Goal: Task Accomplishment & Management: Manage account settings

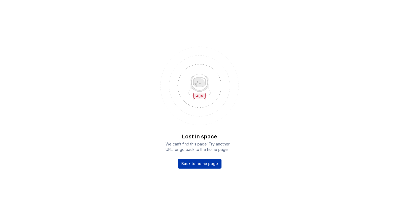
click at [194, 165] on span "Back to home page" at bounding box center [199, 163] width 37 height 5
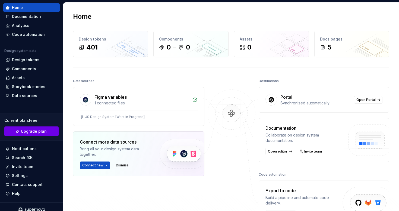
scroll to position [23, 0]
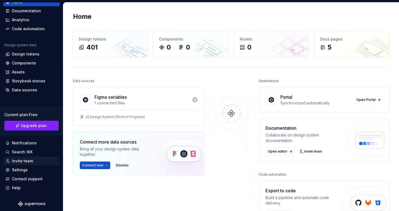
click at [24, 161] on div "Invite team" at bounding box center [22, 160] width 21 height 5
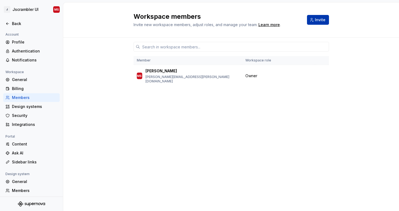
click at [314, 18] on button "Invite" at bounding box center [318, 20] width 22 height 10
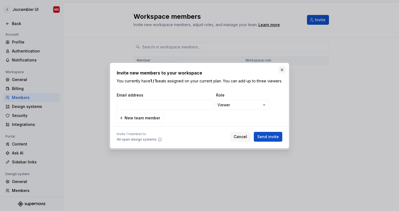
click at [281, 67] on button "button" at bounding box center [282, 70] width 8 height 8
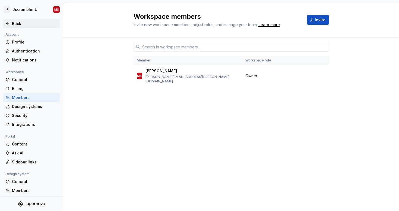
click at [20, 21] on div "Back" at bounding box center [35, 23] width 46 height 5
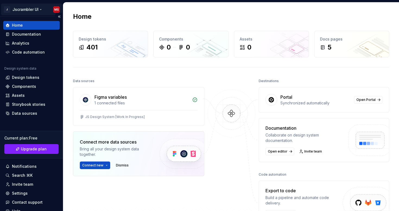
click at [19, 12] on html "J Jscrambler UI MS Home Documentation Analytics Code automation Design system d…" at bounding box center [199, 105] width 399 height 211
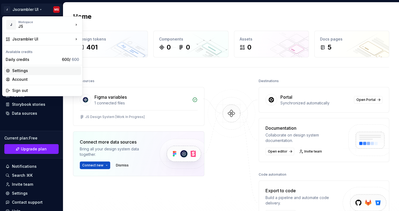
click at [25, 70] on div "Settings" at bounding box center [45, 70] width 67 height 5
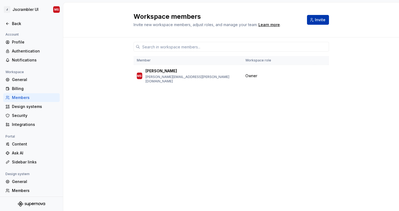
click at [314, 21] on button "Invite" at bounding box center [318, 20] width 22 height 10
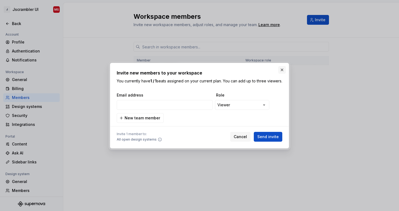
click at [282, 66] on button "button" at bounding box center [282, 70] width 8 height 8
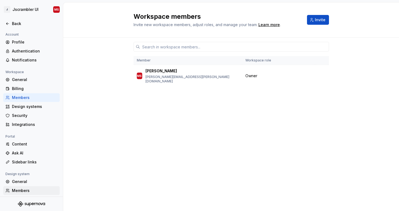
click at [26, 190] on div "Members" at bounding box center [35, 190] width 46 height 5
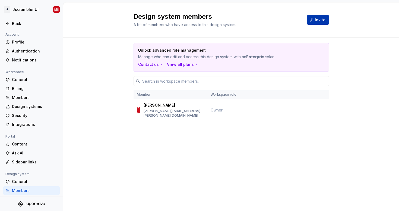
click at [321, 18] on span "Invite" at bounding box center [320, 19] width 11 height 5
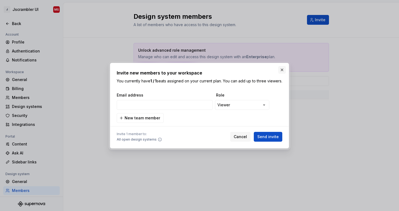
click at [283, 66] on button "button" at bounding box center [282, 70] width 8 height 8
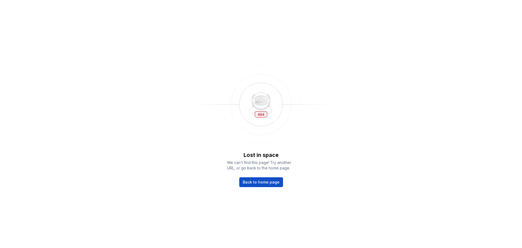
drag, startPoint x: 248, startPoint y: 183, endPoint x: 250, endPoint y: 175, distance: 8.1
click at [248, 183] on span "Back to home page" at bounding box center [261, 181] width 37 height 5
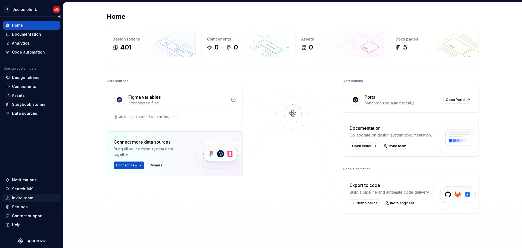
click at [29, 198] on div "Invite team" at bounding box center [22, 197] width 21 height 5
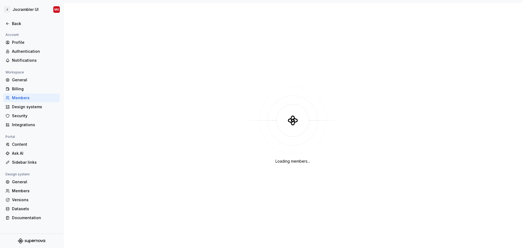
click at [24, 98] on div "Members" at bounding box center [35, 97] width 46 height 5
click at [26, 43] on div "Profile" at bounding box center [35, 42] width 46 height 5
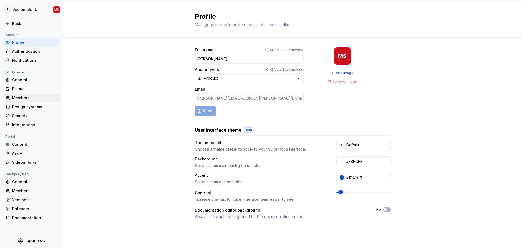
click at [21, 97] on div "Members" at bounding box center [35, 97] width 46 height 5
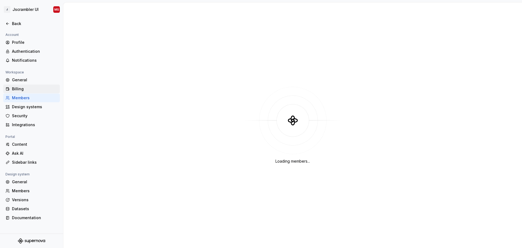
click at [30, 92] on div "Billing" at bounding box center [31, 88] width 57 height 9
click at [26, 89] on div "Billing" at bounding box center [35, 88] width 46 height 5
click at [6, 7] on html "J Jscrambler UI MS Back Account Profile Authentication Notifications Workspace …" at bounding box center [261, 124] width 522 height 248
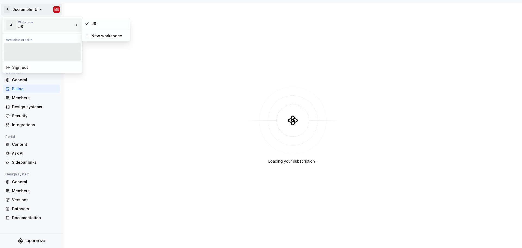
click at [34, 22] on div "Workspace" at bounding box center [45, 22] width 55 height 3
click at [24, 8] on html "J Jscrambler UI MS Back Account Profile Authentication Notifications Workspace …" at bounding box center [261, 124] width 522 height 248
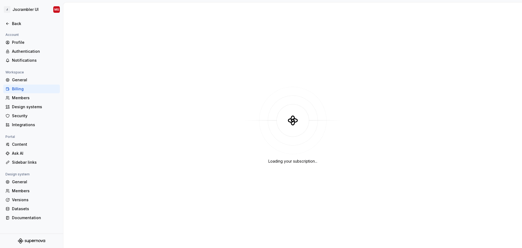
click at [153, 46] on div "Loading your subscription..." at bounding box center [292, 124] width 458 height 245
click at [18, 189] on div "Members" at bounding box center [35, 190] width 46 height 5
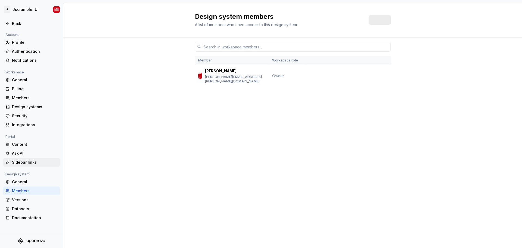
click at [26, 164] on div "Sidebar links" at bounding box center [35, 161] width 46 height 5
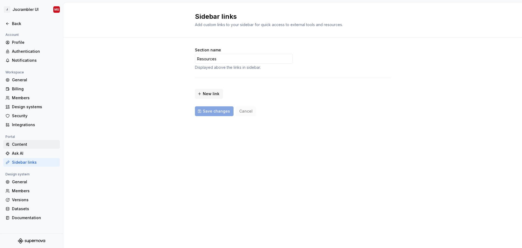
click at [25, 145] on div "Content" at bounding box center [35, 144] width 46 height 5
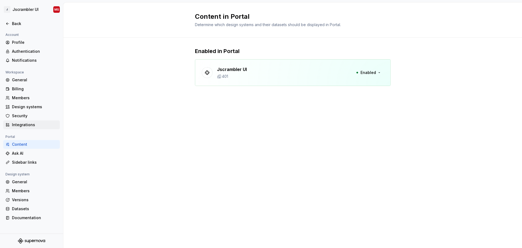
click at [21, 124] on div "Integrations" at bounding box center [35, 124] width 46 height 5
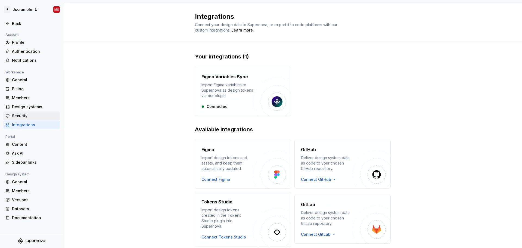
click at [21, 116] on div "Security" at bounding box center [35, 115] width 46 height 5
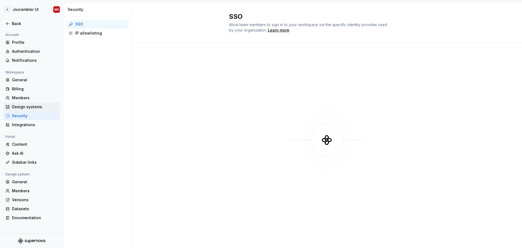
click at [23, 108] on div "Design systems" at bounding box center [35, 106] width 46 height 5
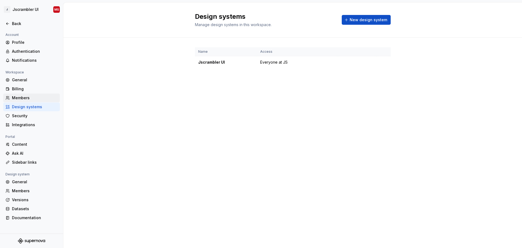
click at [24, 99] on div "Members" at bounding box center [35, 97] width 46 height 5
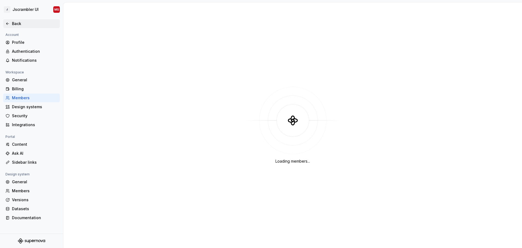
click at [8, 23] on icon at bounding box center [7, 24] width 2 height 2
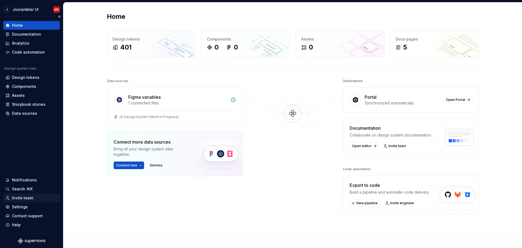
click at [23, 199] on div "Invite team" at bounding box center [22, 197] width 21 height 5
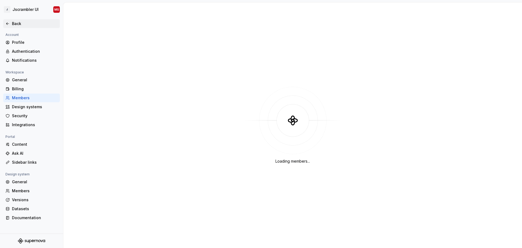
click at [8, 24] on icon at bounding box center [7, 23] width 4 height 4
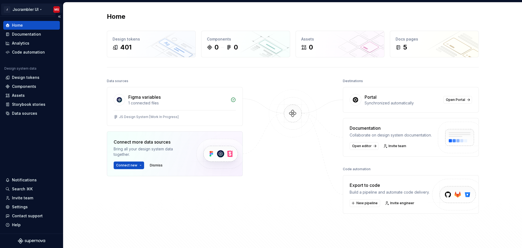
click at [21, 7] on html "J Jscrambler UI MS Home Documentation Analytics Code automation Design system d…" at bounding box center [261, 124] width 522 height 248
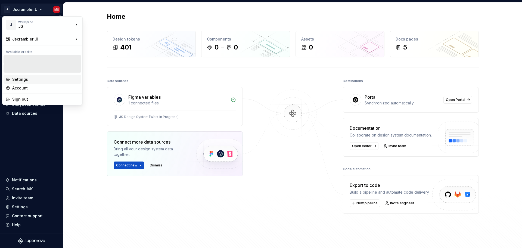
click at [43, 79] on div "Settings" at bounding box center [45, 79] width 67 height 5
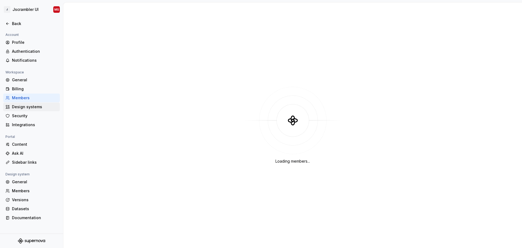
click at [20, 106] on div "Design systems" at bounding box center [35, 106] width 46 height 5
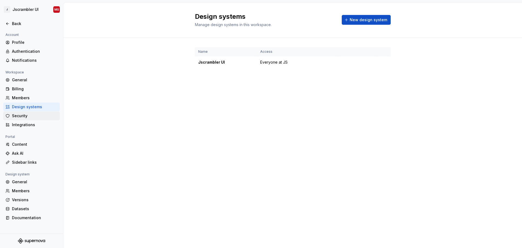
click at [13, 114] on div "Security" at bounding box center [35, 115] width 46 height 5
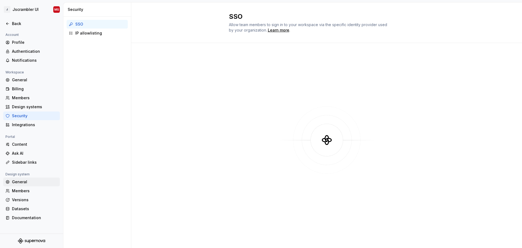
click at [23, 181] on div "General" at bounding box center [35, 181] width 46 height 5
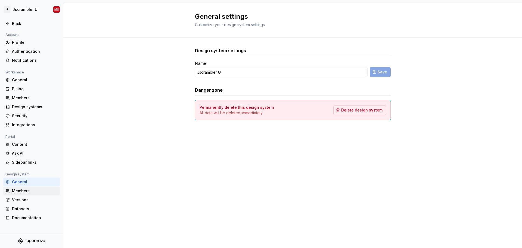
click at [31, 190] on div "Members" at bounding box center [35, 190] width 46 height 5
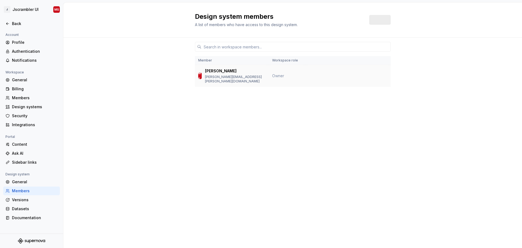
click at [212, 76] on p "maria.silva@jscrambler.com" at bounding box center [235, 79] width 61 height 9
click at [7, 7] on html "J Jscrambler UI MS Back Account Profile Authentication Notifications Workspace …" at bounding box center [261, 124] width 522 height 248
click at [58, 8] on html "J Jscrambler UI MS Back Account Profile Authentication Notifications Workspace …" at bounding box center [261, 124] width 522 height 248
click at [56, 10] on html "J Jscrambler UI MS Back Account Profile Authentication Notifications Workspace …" at bounding box center [261, 124] width 522 height 248
click at [36, 10] on html "J Jscrambler UI MS Back Account Profile Authentication Notifications Workspace …" at bounding box center [261, 124] width 522 height 248
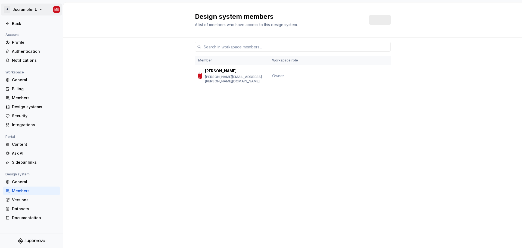
click at [39, 9] on html "J Jscrambler UI MS Back Account Profile Authentication Notifications Workspace …" at bounding box center [261, 124] width 522 height 248
click at [34, 9] on html "J Jscrambler UI MS Back Account Profile Authentication Notifications Workspace …" at bounding box center [261, 124] width 522 height 248
click at [136, 79] on html "J Jscrambler UI MS Back Account Profile Authentication Notifications Workspace …" at bounding box center [261, 124] width 522 height 248
click at [20, 23] on div "Back" at bounding box center [35, 23] width 46 height 5
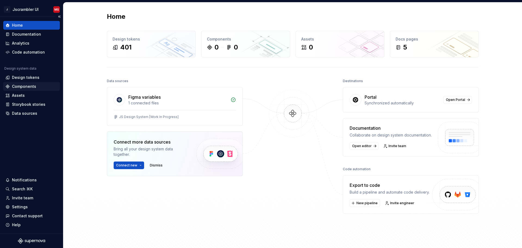
click at [26, 85] on div "Components" at bounding box center [24, 86] width 24 height 5
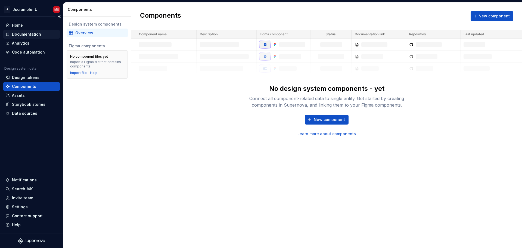
click at [26, 36] on div "Documentation" at bounding box center [26, 34] width 29 height 5
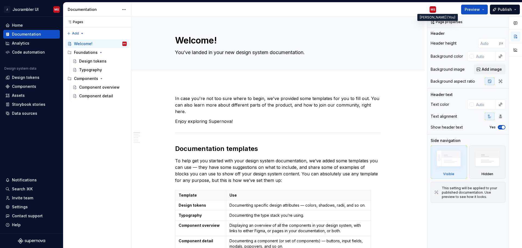
click at [433, 9] on div "MS" at bounding box center [432, 9] width 5 height 4
click at [430, 10] on div "MS" at bounding box center [432, 9] width 5 height 4
click at [29, 11] on html "J Jscrambler UI MS Home Documentation Analytics Code automation Design system d…" at bounding box center [261, 124] width 522 height 248
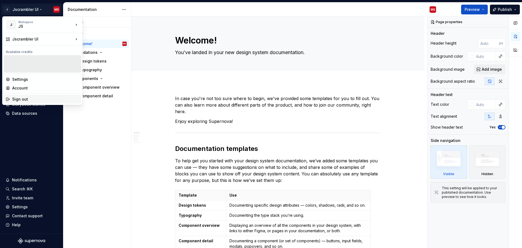
click at [28, 99] on div "Sign out" at bounding box center [45, 98] width 67 height 5
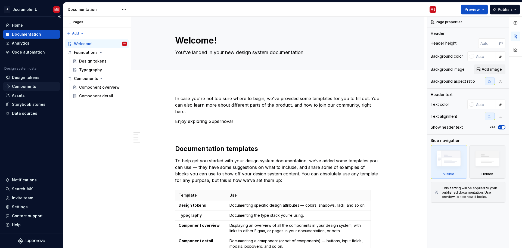
type textarea "*"
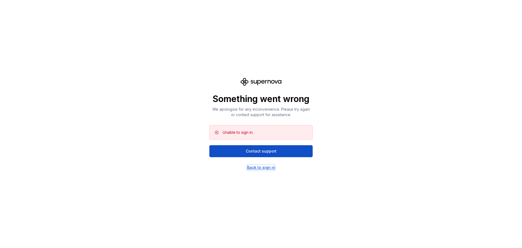
click at [264, 168] on div "Back to sign in" at bounding box center [261, 167] width 28 height 5
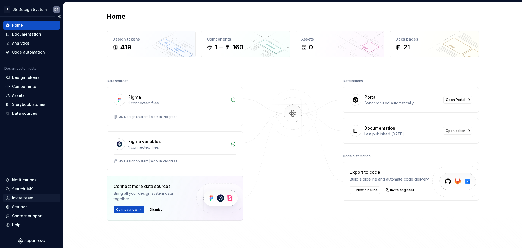
click at [20, 200] on div "Invite team" at bounding box center [22, 197] width 21 height 5
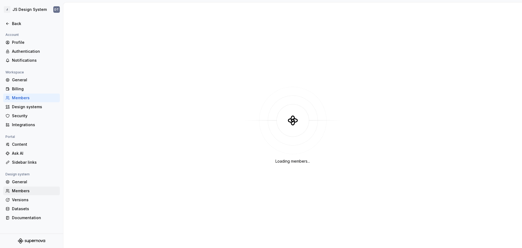
click at [26, 192] on div "Members" at bounding box center [35, 190] width 46 height 5
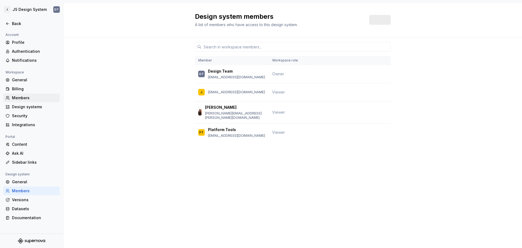
click at [22, 97] on div "Members" at bounding box center [35, 97] width 46 height 5
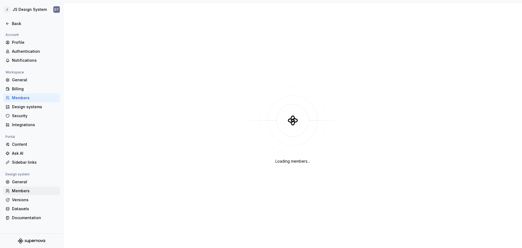
click at [33, 193] on div "Members" at bounding box center [35, 190] width 46 height 5
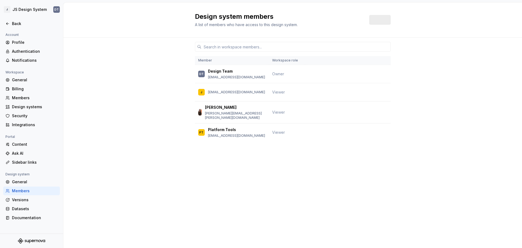
click at [129, 162] on div "Design system members A list of members who have access to this design system. …" at bounding box center [292, 124] width 458 height 245
click at [230, 127] on p "Platform Tools" at bounding box center [222, 129] width 28 height 5
click at [241, 112] on p "[PERSON_NAME][EMAIL_ADDRESS][PERSON_NAME][DOMAIN_NAME]" at bounding box center [235, 115] width 61 height 9
click at [381, 21] on div "Invite" at bounding box center [379, 20] width 21 height 10
click at [35, 104] on div "Design systems" at bounding box center [31, 106] width 57 height 9
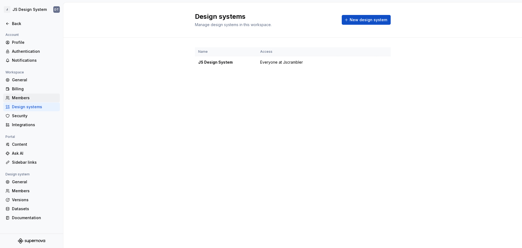
click at [30, 98] on div "Members" at bounding box center [35, 97] width 46 height 5
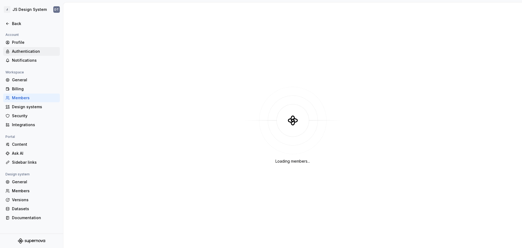
click at [29, 52] on div "Authentication" at bounding box center [35, 51] width 46 height 5
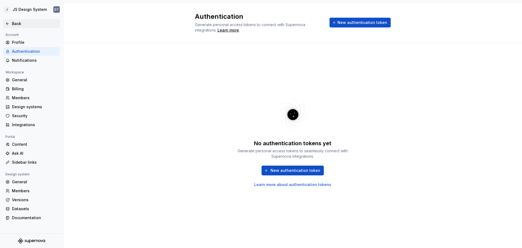
click at [12, 21] on div "Back" at bounding box center [35, 23] width 46 height 5
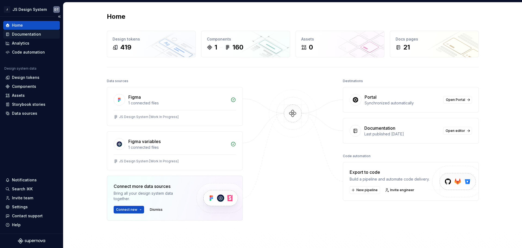
click at [25, 37] on div "Documentation" at bounding box center [31, 34] width 57 height 9
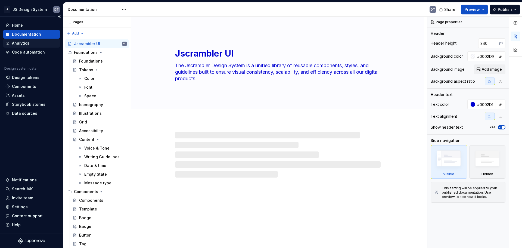
click at [25, 43] on div "Analytics" at bounding box center [20, 42] width 17 height 5
type textarea "*"
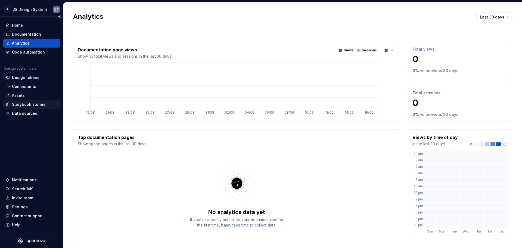
click at [28, 104] on div "Storybook stories" at bounding box center [28, 104] width 33 height 5
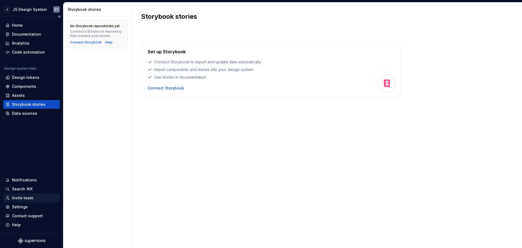
click at [26, 199] on div "Invite team" at bounding box center [22, 197] width 21 height 5
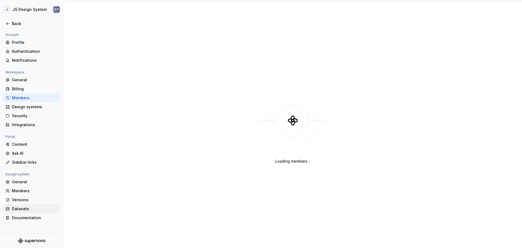
click at [21, 209] on div "Datasets" at bounding box center [35, 208] width 46 height 5
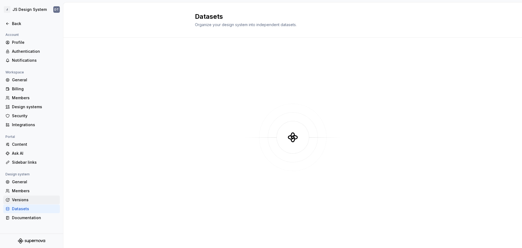
click at [22, 197] on div "Versions" at bounding box center [35, 199] width 46 height 5
click at [20, 188] on div "Members" at bounding box center [35, 190] width 46 height 5
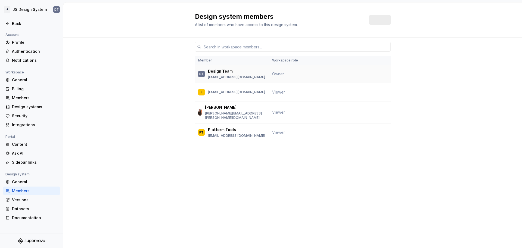
click at [229, 72] on p "Design Team" at bounding box center [220, 70] width 25 height 5
click at [26, 181] on div "General" at bounding box center [35, 181] width 46 height 5
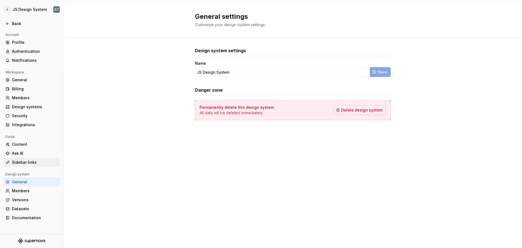
click at [26, 161] on div "Sidebar links" at bounding box center [35, 161] width 46 height 5
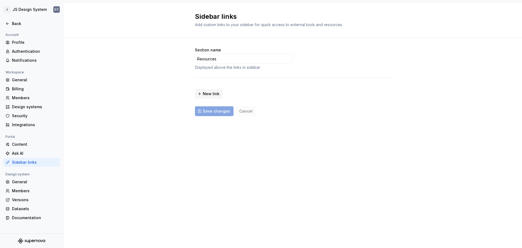
click at [18, 37] on div "Account" at bounding box center [12, 35] width 18 height 7
click at [21, 40] on div "Profile" at bounding box center [35, 42] width 46 height 5
